Goal: Task Accomplishment & Management: Use online tool/utility

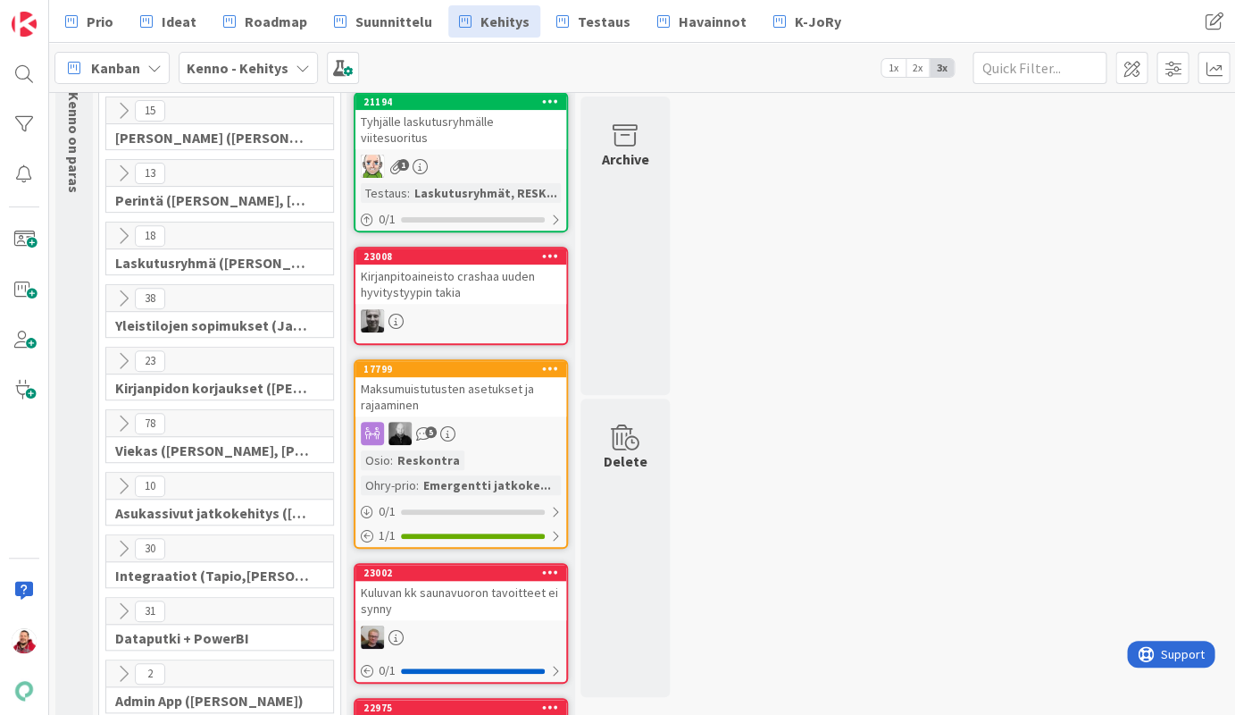
scroll to position [136, 0]
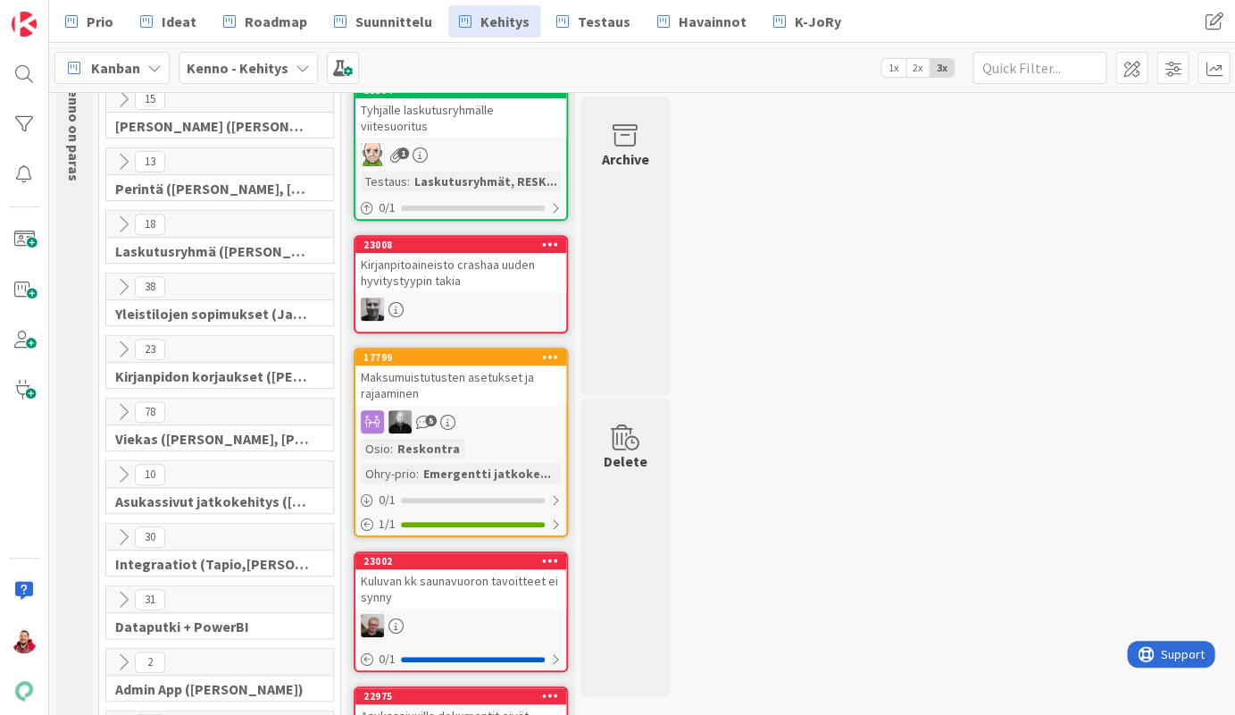
click at [117, 589] on icon at bounding box center [123, 599] width 20 height 20
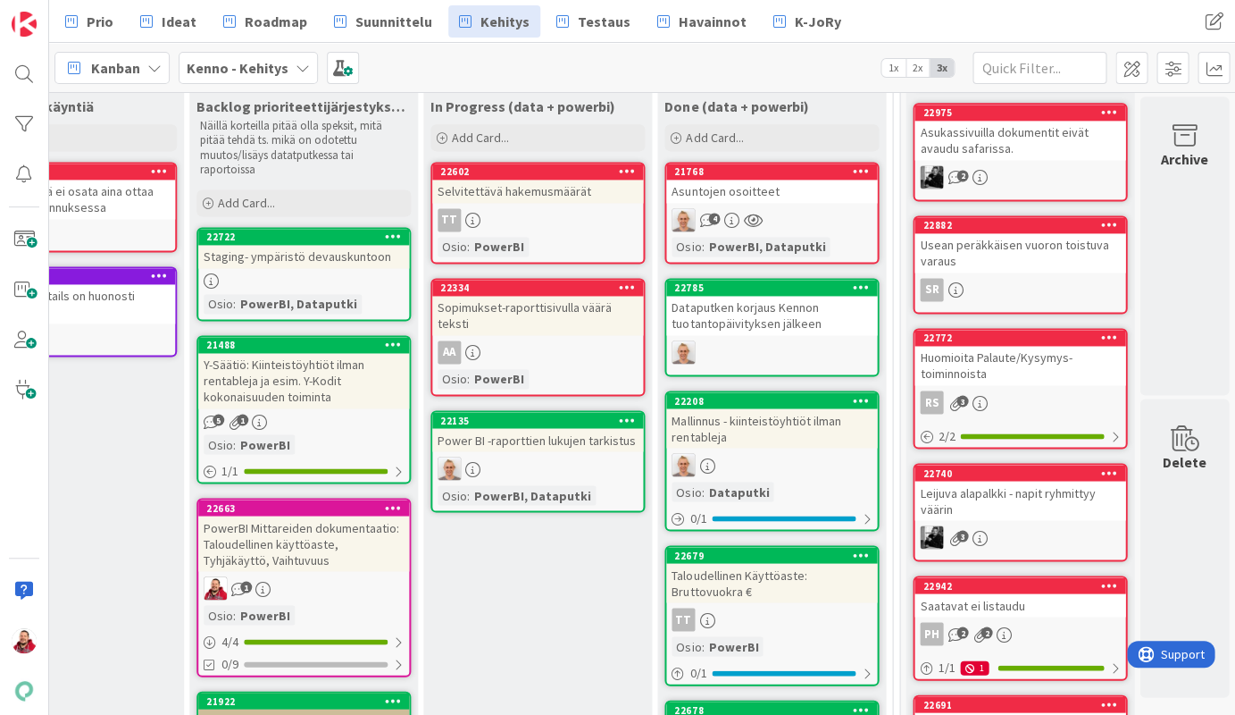
scroll to position [719, 392]
click at [509, 428] on div "Power BI -raporttien lukujen tarkistus" at bounding box center [537, 439] width 211 height 23
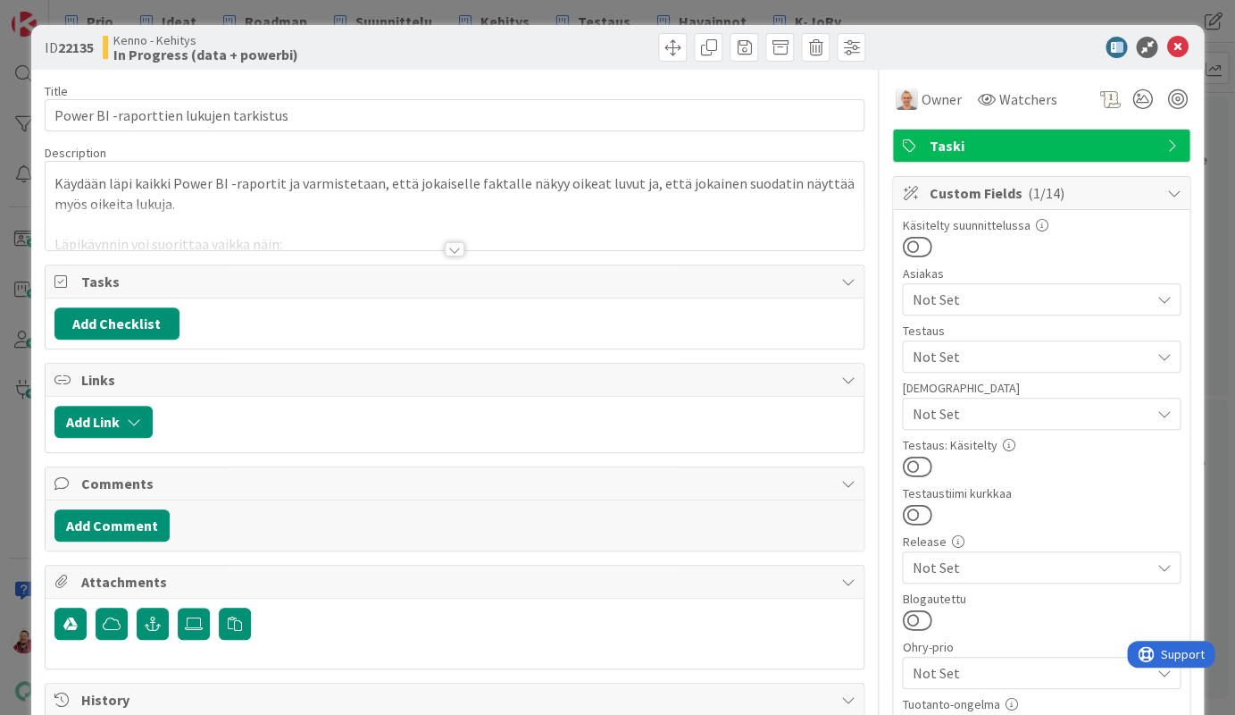
click at [451, 242] on div at bounding box center [455, 249] width 20 height 14
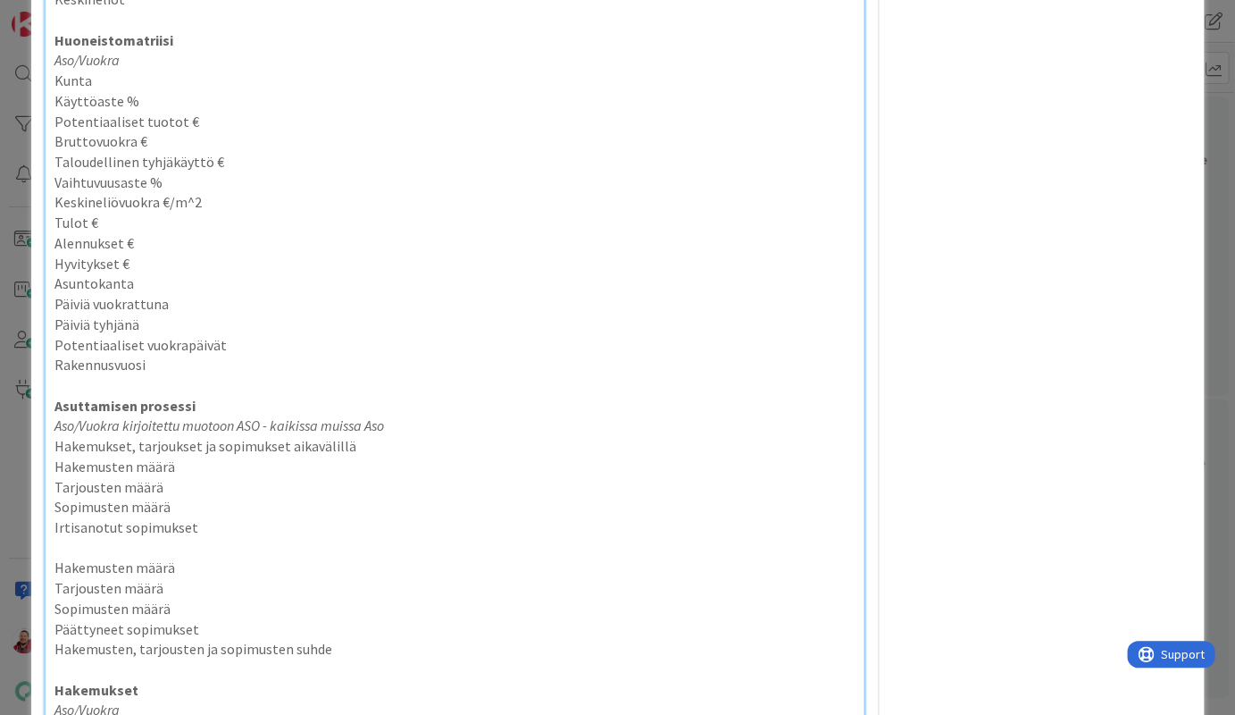
scroll to position [2541, 0]
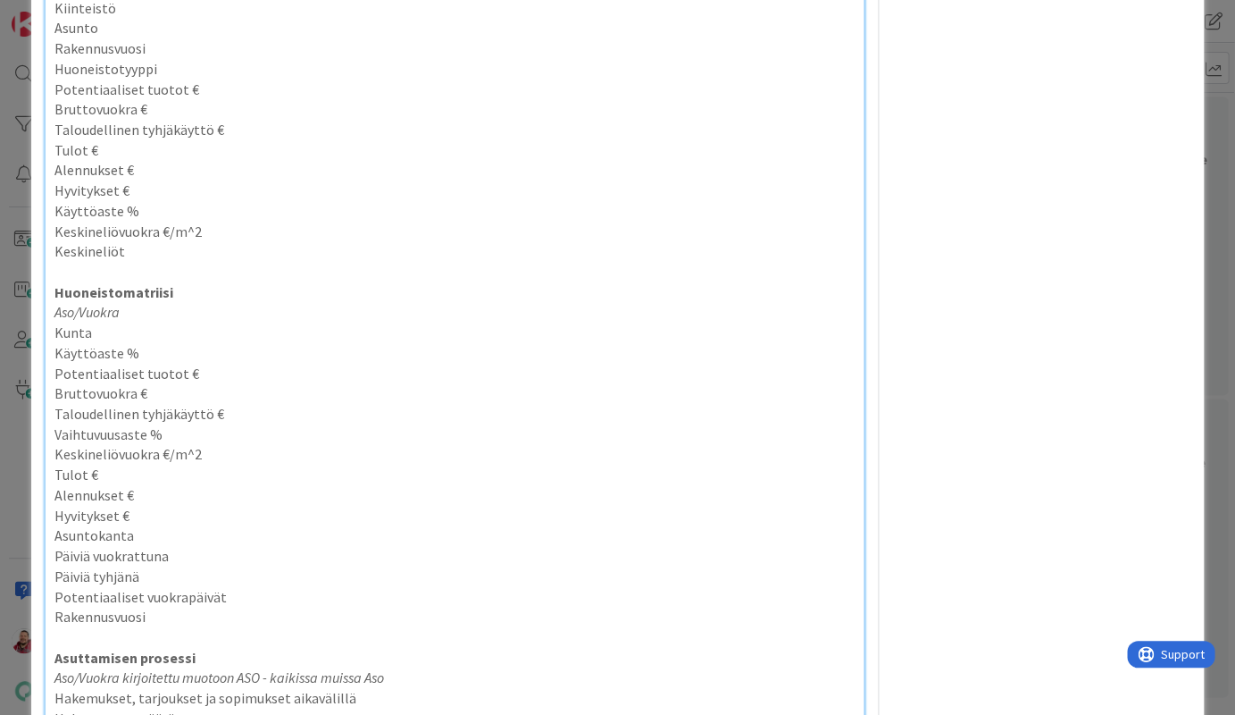
type textarea "x"
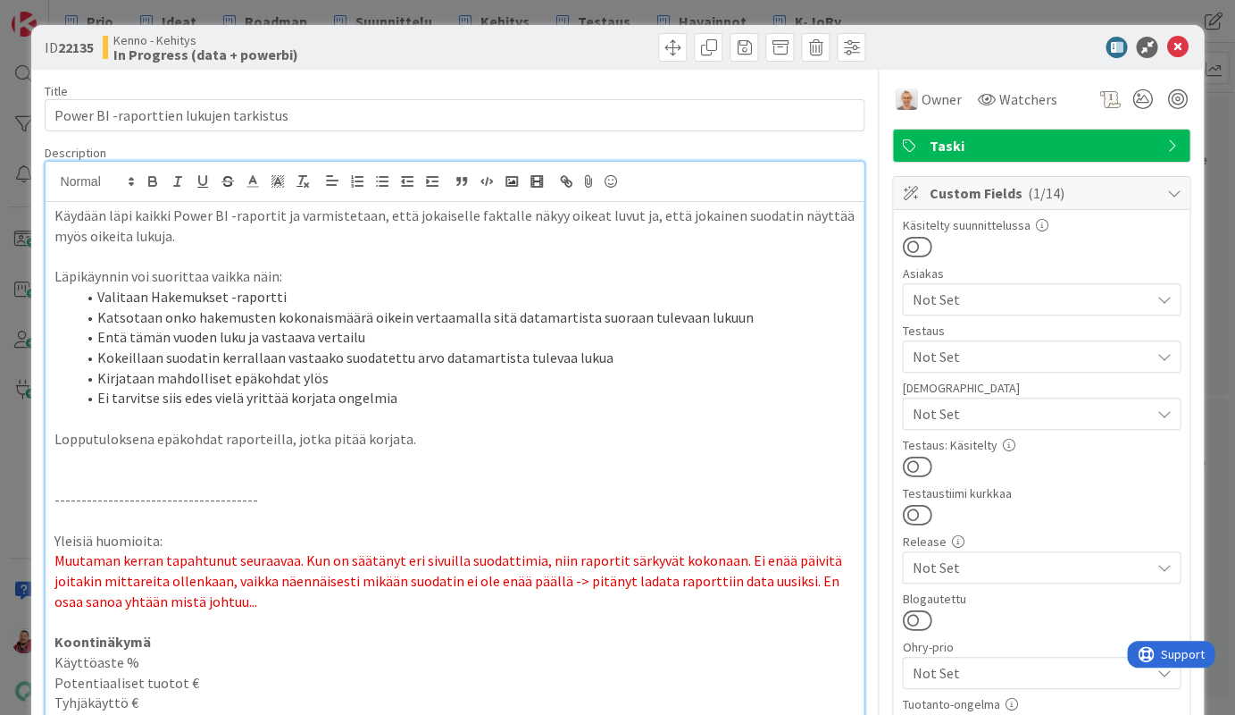
scroll to position [0, 0]
click at [1183, 46] on icon at bounding box center [1176, 47] width 21 height 21
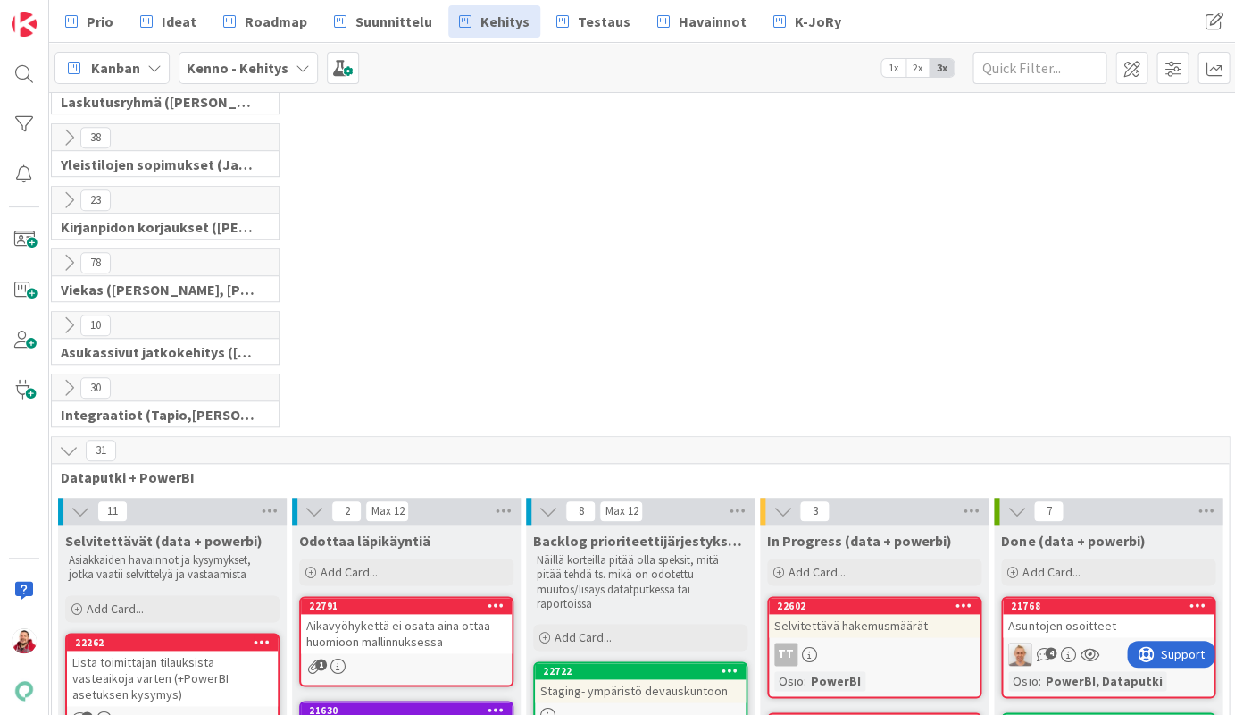
scroll to position [390, 54]
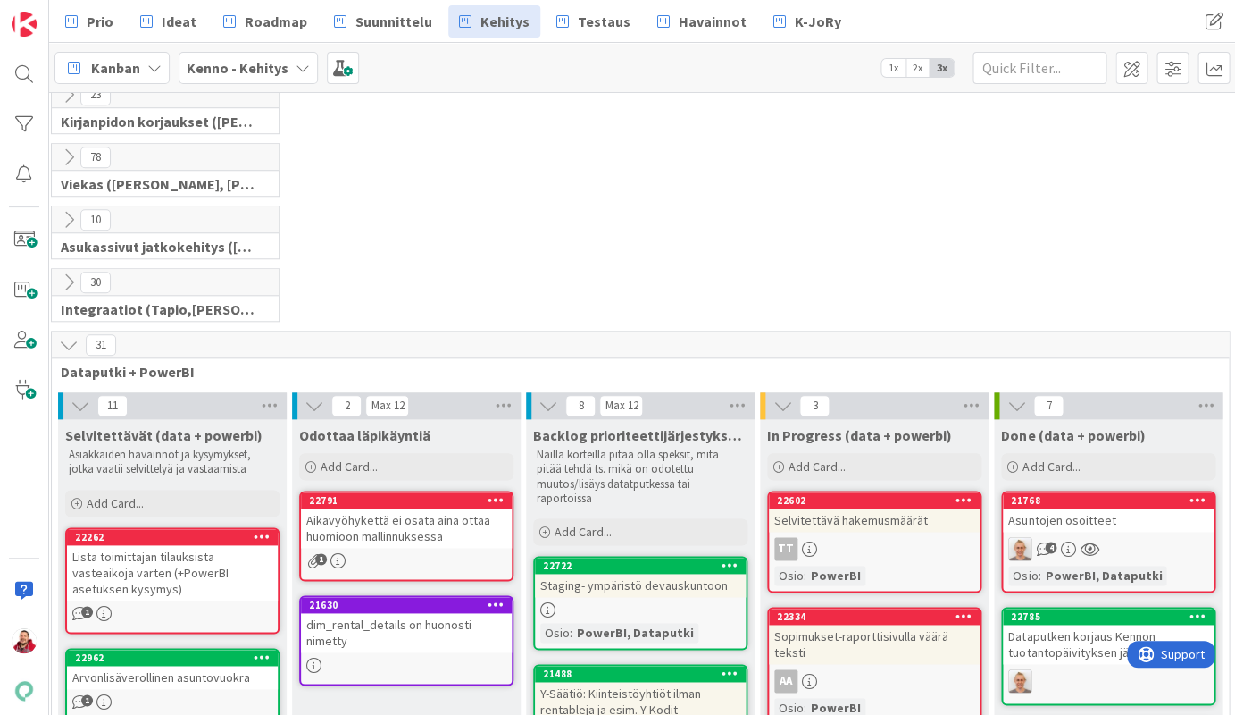
click at [575, 273] on div "30 Integraatiot (Tapio,Santeri,Marko,HarriJ)" at bounding box center [640, 299] width 1184 height 63
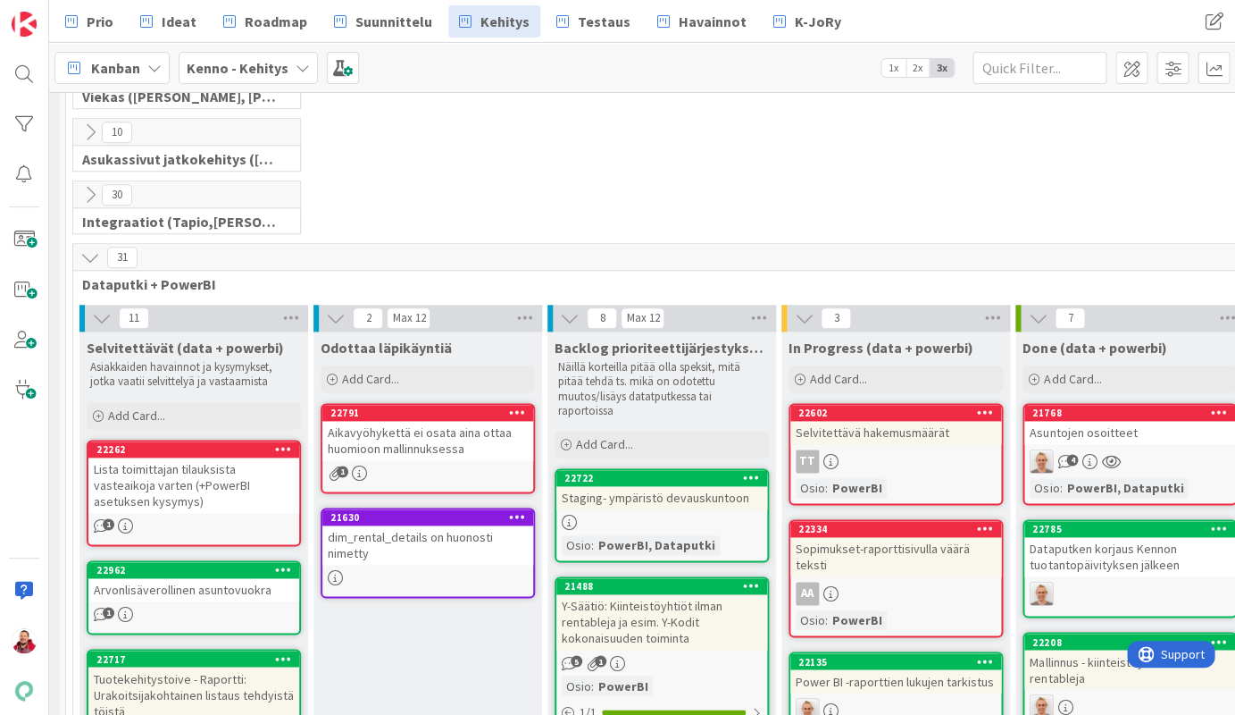
scroll to position [476, 33]
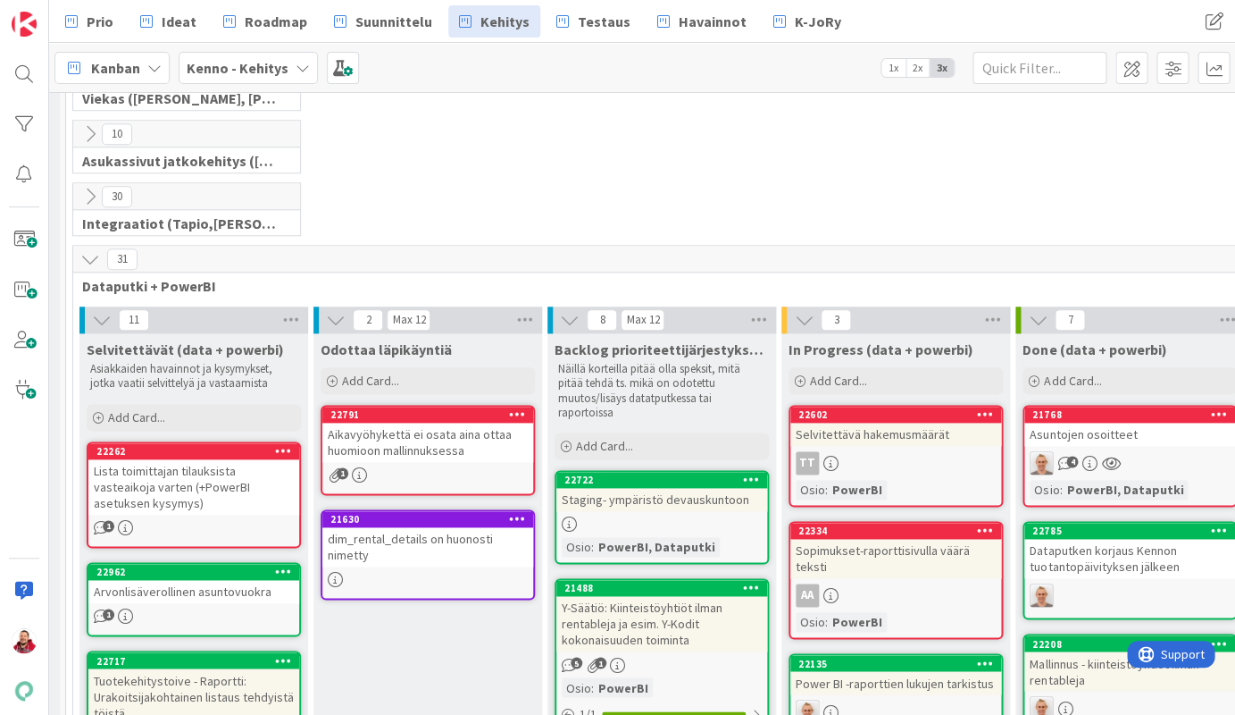
click at [84, 249] on icon at bounding box center [90, 259] width 20 height 20
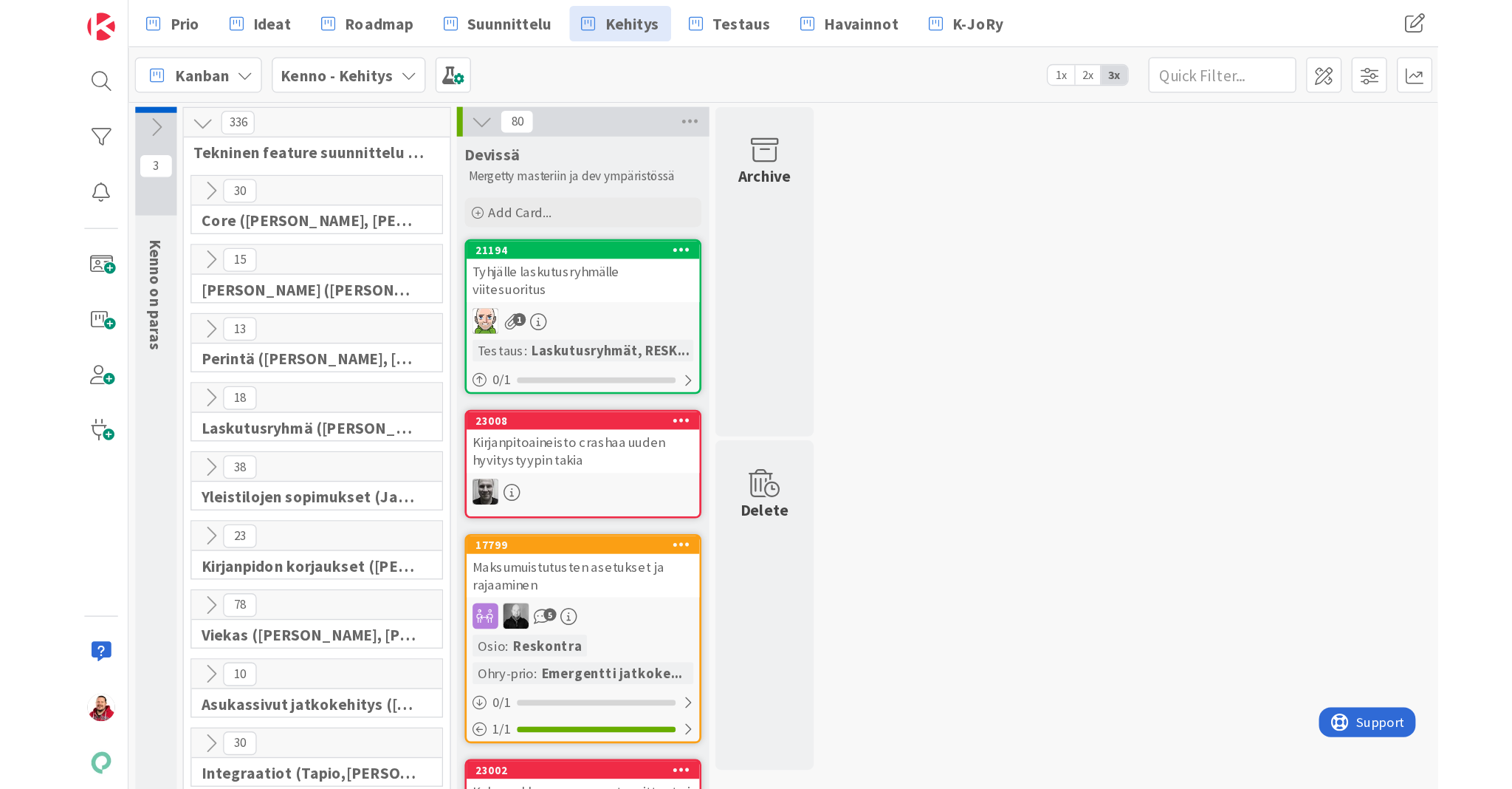
scroll to position [0, 0]
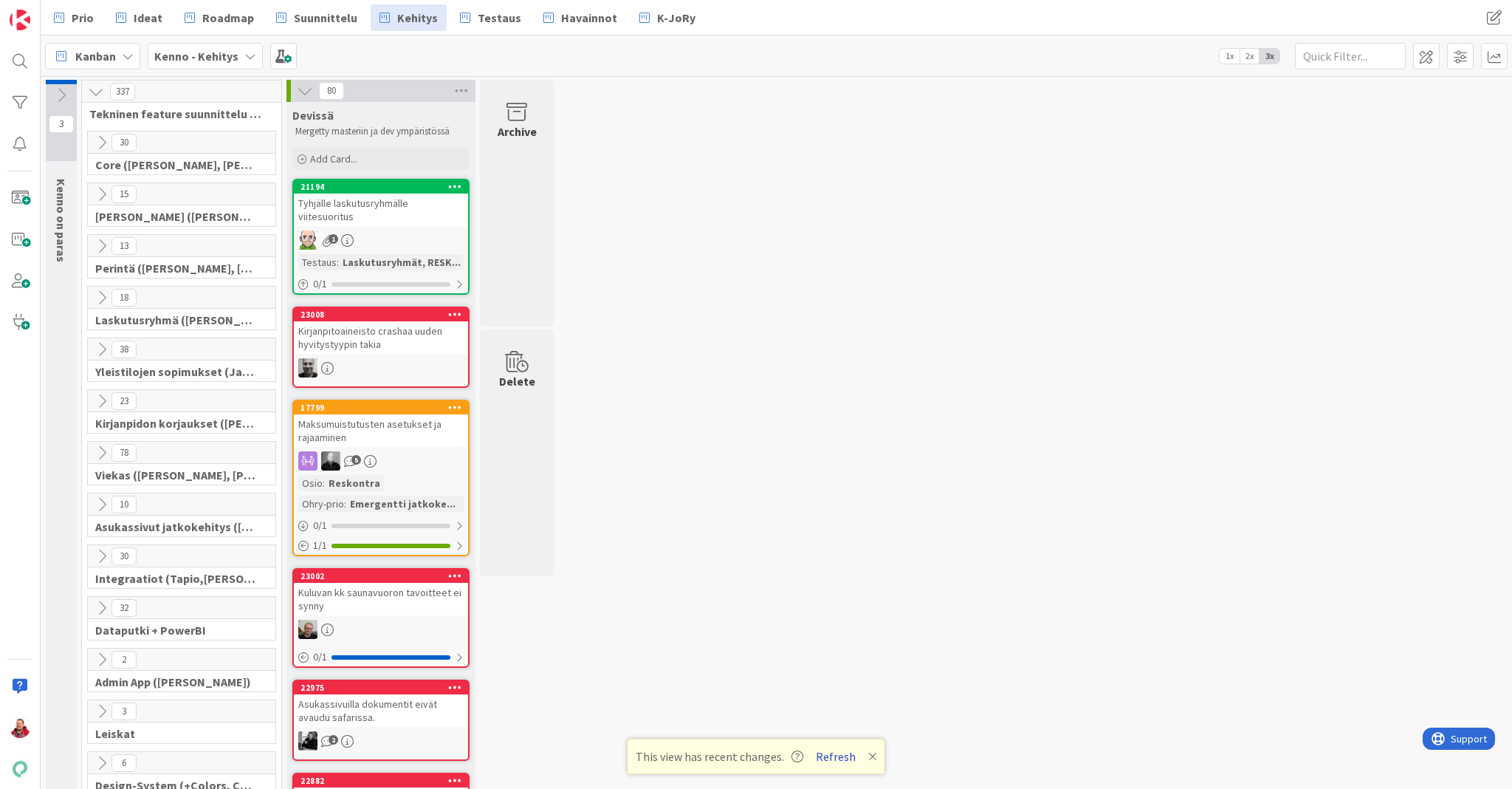
click at [818, 591] on button "Refresh" at bounding box center [836, 756] width 50 height 19
